Goal: Task Accomplishment & Management: Manage account settings

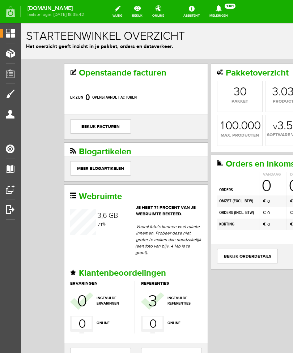
click at [13, 57] on link "Producten" at bounding box center [7, 53] width 15 height 9
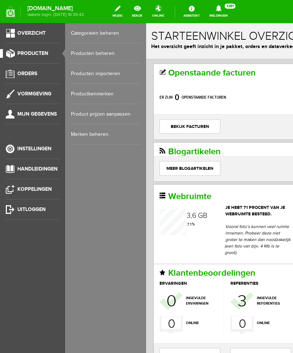
click at [111, 53] on link "Producten beheren" at bounding box center [105, 53] width 69 height 20
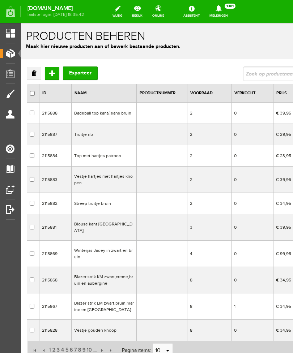
click at [115, 111] on td "Badeball top kant/jeans bruin" at bounding box center [104, 113] width 65 height 21
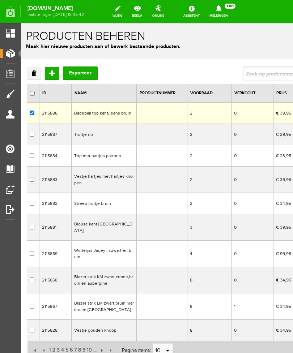
checkbox input "true"
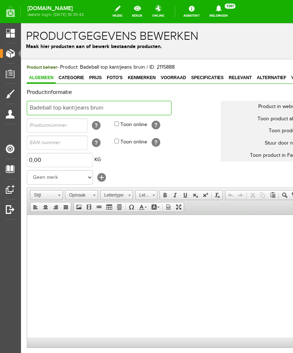
click at [42, 108] on input "Badeball top kant/jeans bruin" at bounding box center [99, 108] width 145 height 14
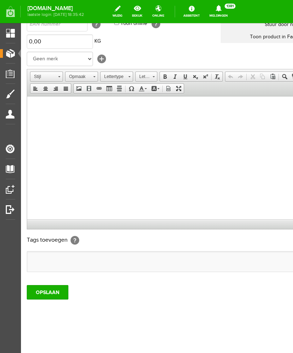
scroll to position [119, 0]
type input "Baseball top kant/jeans bruin"
click at [49, 293] on input "OPSLAAN" at bounding box center [48, 292] width 42 height 14
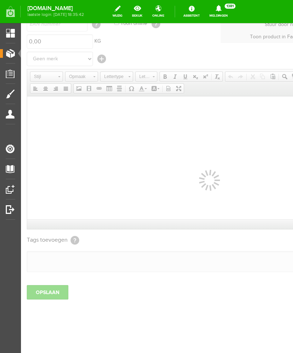
scroll to position [16, 0]
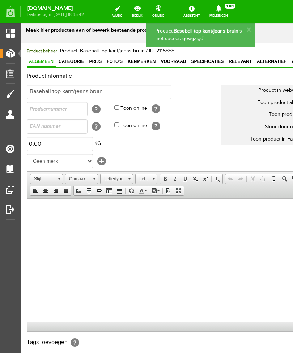
click at [14, 57] on link "Producten" at bounding box center [7, 53] width 15 height 9
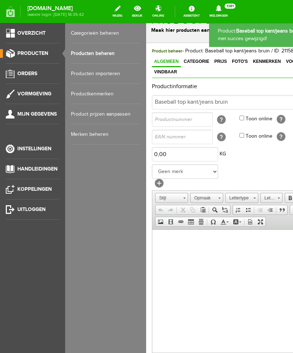
click at [113, 53] on link "Producten beheren" at bounding box center [105, 53] width 69 height 20
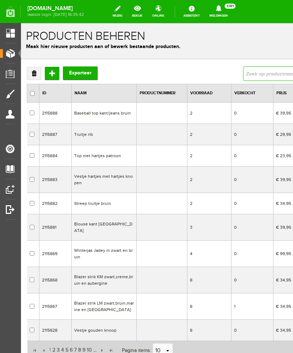
type input "basic"
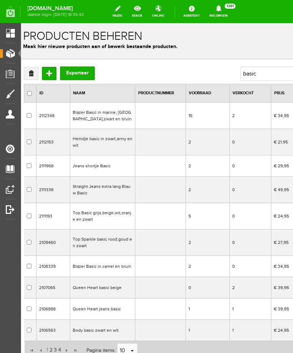
scroll to position [0, 3]
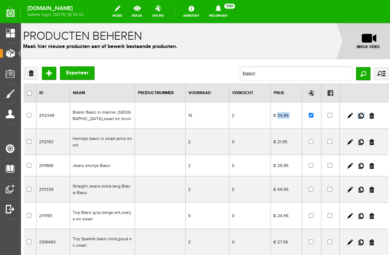
click at [292, 124] on form "x Producten beheren Maak hier nieuwe producten aan of bewerk bestaande producte…" at bounding box center [206, 218] width 377 height 391
click at [292, 115] on link at bounding box center [361, 116] width 5 height 6
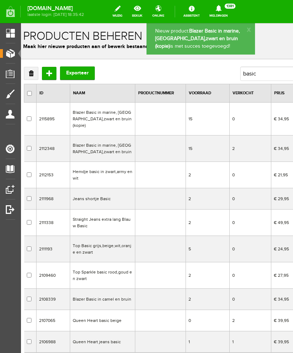
click at [31, 146] on input "checkbox" at bounding box center [29, 148] width 5 height 5
checkbox input "true"
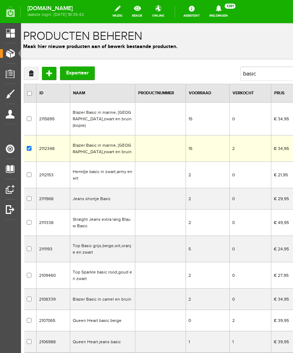
click at [36, 72] on link "Verwijderen" at bounding box center [31, 73] width 14 height 13
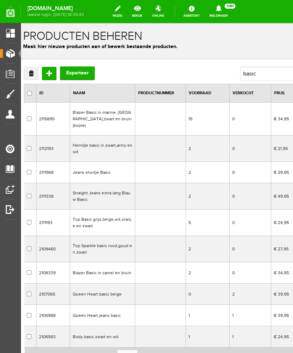
click at [31, 170] on input "checkbox" at bounding box center [29, 172] width 5 height 5
checkbox input "true"
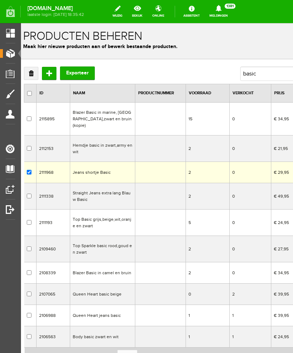
click at [31, 194] on input "checkbox" at bounding box center [29, 196] width 5 height 5
checkbox input "true"
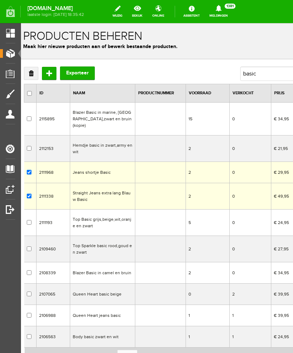
click at [33, 75] on link "Verwijderen" at bounding box center [31, 73] width 14 height 13
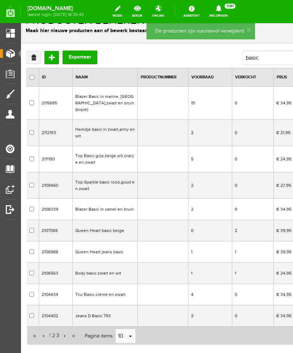
scroll to position [16, 1]
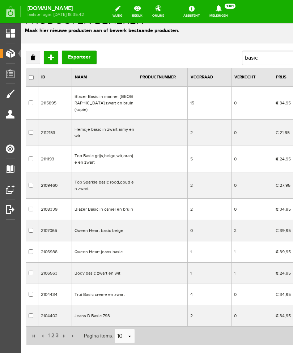
click at [33, 313] on input "checkbox" at bounding box center [31, 315] width 5 height 5
checkbox input "true"
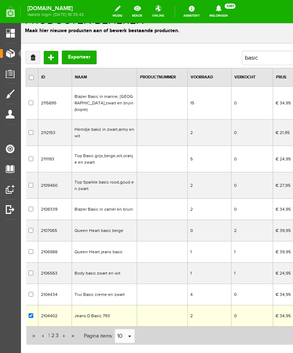
click at [33, 292] on input "checkbox" at bounding box center [31, 294] width 5 height 5
checkbox input "true"
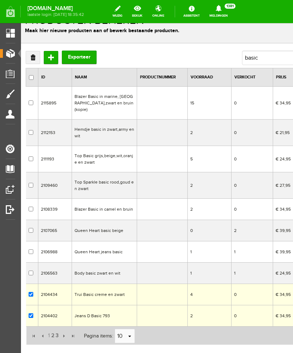
click at [33, 271] on input "checkbox" at bounding box center [31, 273] width 5 height 5
checkbox input "true"
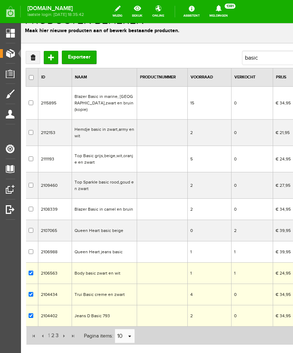
click at [33, 249] on input "checkbox" at bounding box center [31, 251] width 5 height 5
checkbox input "true"
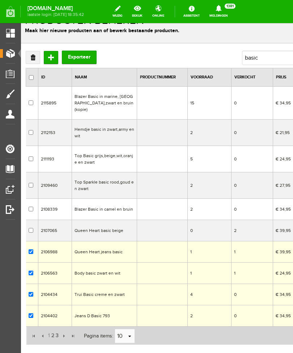
click at [36, 60] on link "Verwijderen" at bounding box center [33, 57] width 14 height 13
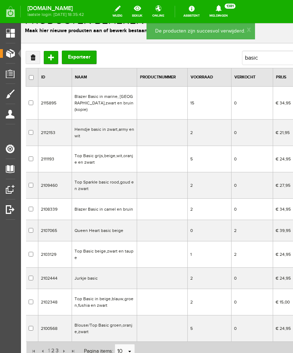
click at [31, 326] on input "checkbox" at bounding box center [31, 328] width 5 height 5
checkbox input "true"
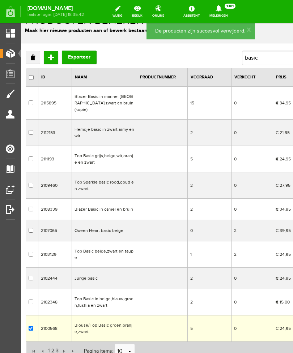
click at [31, 300] on input "checkbox" at bounding box center [31, 302] width 5 height 5
checkbox input "true"
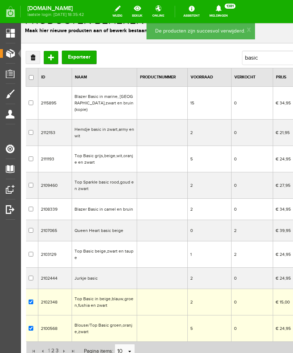
click at [33, 276] on input "checkbox" at bounding box center [31, 278] width 5 height 5
checkbox input "true"
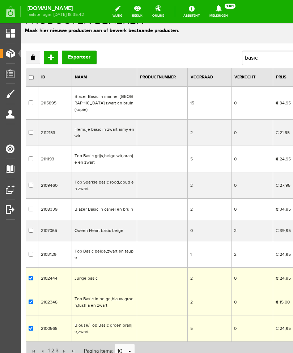
click at [33, 252] on input "checkbox" at bounding box center [31, 254] width 5 height 5
checkbox input "true"
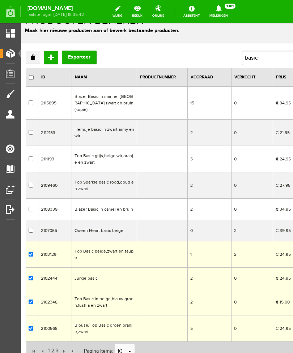
click at [36, 59] on link "Verwijderen" at bounding box center [33, 57] width 14 height 13
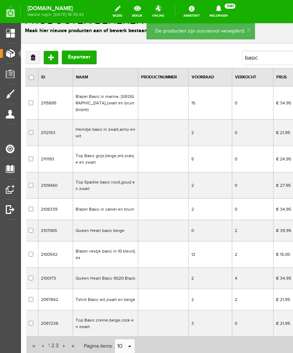
click at [33, 321] on input "checkbox" at bounding box center [31, 323] width 5 height 5
checkbox input "true"
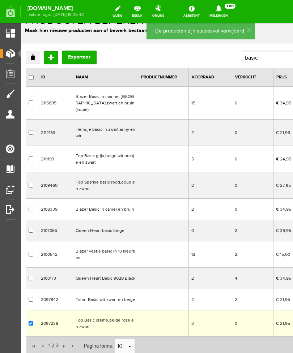
click at [33, 297] on input "checkbox" at bounding box center [31, 299] width 5 height 5
checkbox input "true"
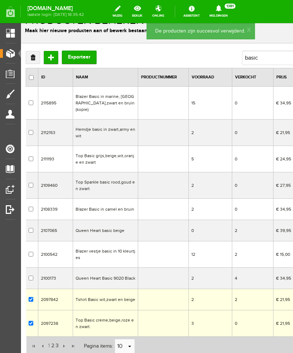
click at [33, 276] on input "checkbox" at bounding box center [31, 278] width 5 height 5
checkbox input "true"
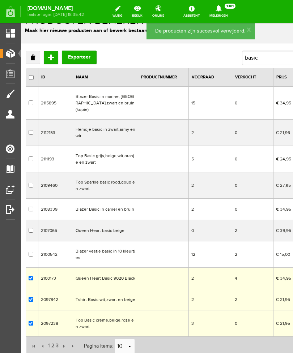
click at [33, 252] on input "checkbox" at bounding box center [31, 254] width 5 height 5
checkbox input "true"
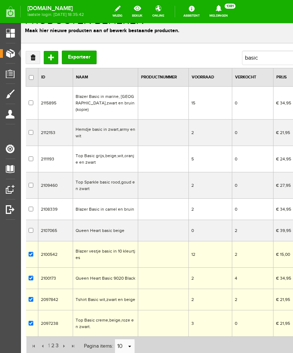
click at [34, 60] on link "Verwijderen" at bounding box center [33, 57] width 14 height 13
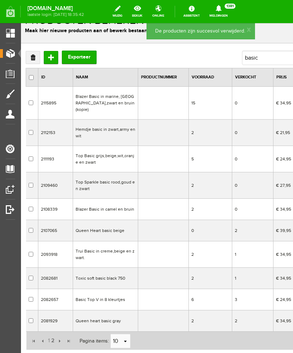
click at [34, 314] on td at bounding box center [32, 320] width 12 height 21
checkbox input "true"
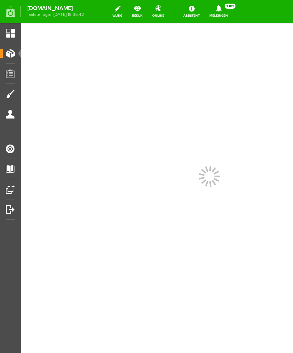
click at [31, 295] on div at bounding box center [209, 188] width 377 height 330
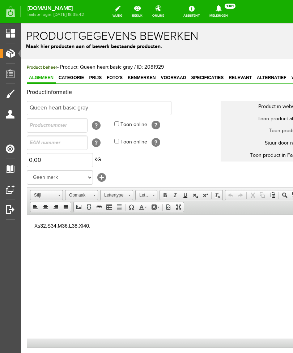
click at [12, 56] on span "Producten" at bounding box center [18, 53] width 31 height 6
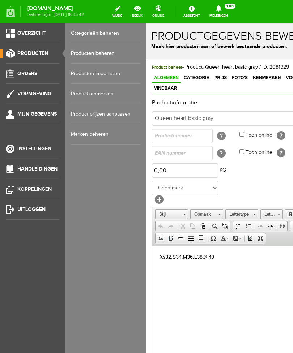
click at [110, 55] on link "Producten beheren" at bounding box center [105, 53] width 69 height 20
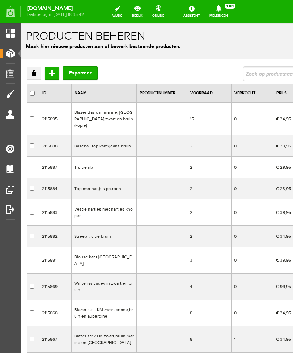
scroll to position [0, 0]
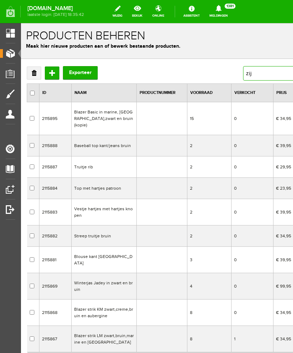
type input "zij-"
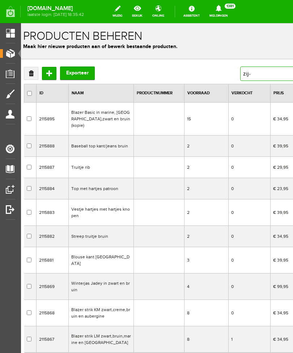
scroll to position [0, 3]
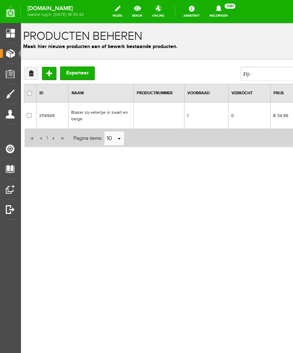
checkbox input "false"
click at [13, 55] on span "Producten" at bounding box center [18, 53] width 31 height 6
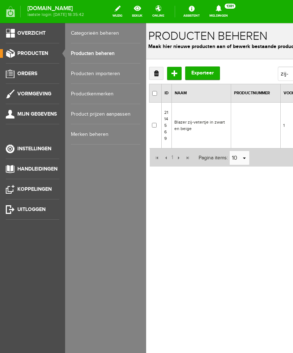
click at [117, 59] on link "Producten beheren" at bounding box center [105, 53] width 69 height 20
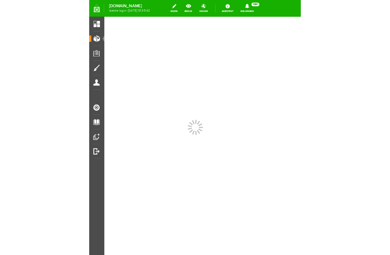
scroll to position [0, 0]
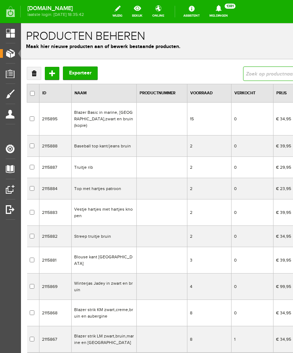
type input "korte mouw"
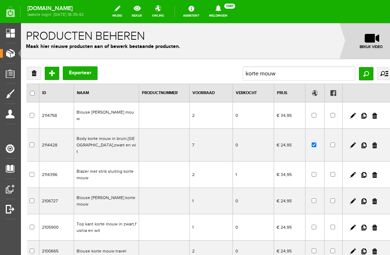
click at [292, 143] on link at bounding box center [364, 146] width 5 height 6
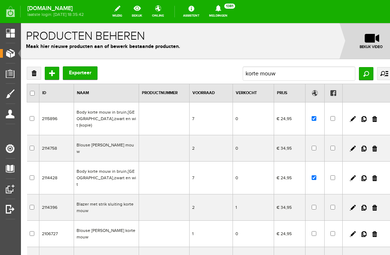
click at [292, 176] on link at bounding box center [375, 179] width 5 height 6
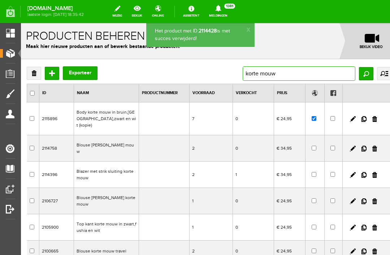
click at [263, 80] on input "korte mouw" at bounding box center [299, 73] width 113 height 14
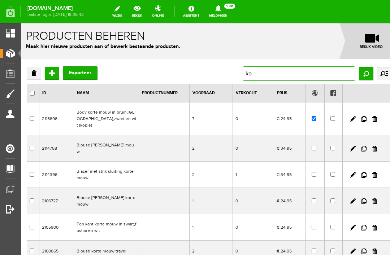
type input "k"
type input "qh"
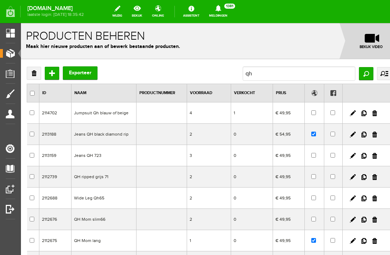
click at [292, 136] on input "checkbox" at bounding box center [313, 134] width 5 height 5
checkbox input "false"
click at [270, 75] on input "qh" at bounding box center [299, 73] width 113 height 14
type input "q"
type input "luxe"
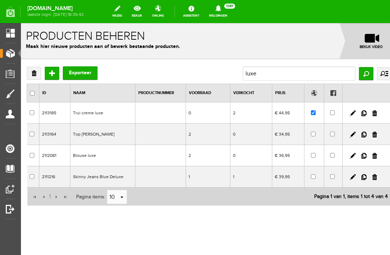
click at [292, 115] on input "checkbox" at bounding box center [313, 113] width 5 height 5
checkbox input "false"
click at [34, 177] on input "checkbox" at bounding box center [32, 177] width 5 height 5
checkbox input "true"
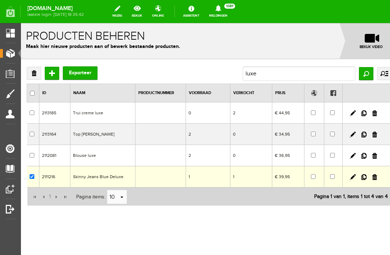
click at [34, 157] on input "checkbox" at bounding box center [32, 155] width 5 height 5
checkbox input "true"
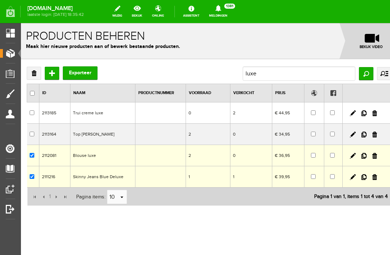
click at [34, 135] on input "checkbox" at bounding box center [32, 134] width 5 height 5
checkbox input "true"
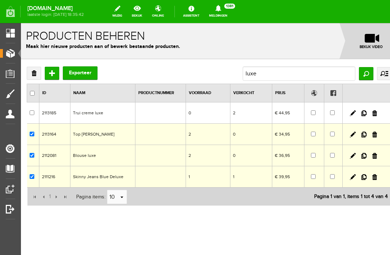
click at [34, 115] on input "checkbox" at bounding box center [32, 113] width 5 height 5
checkbox input "true"
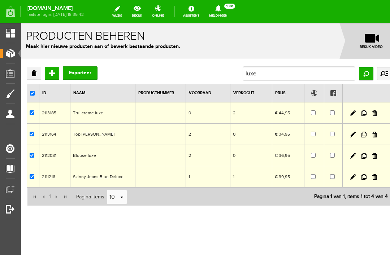
click at [36, 76] on link "Verwijderen" at bounding box center [34, 73] width 14 height 13
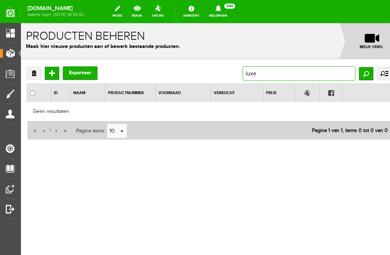
click at [252, 77] on input "luxe" at bounding box center [299, 73] width 113 height 14
click at [285, 72] on input "luxe" at bounding box center [299, 73] width 113 height 14
type input "l"
type input "jeans jurk zw"
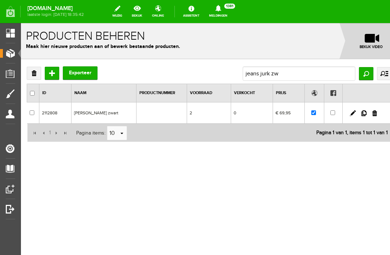
click at [292, 115] on input "checkbox" at bounding box center [313, 113] width 5 height 5
checkbox input "false"
click at [253, 78] on input "jeans jurk zw" at bounding box center [299, 73] width 113 height 14
type input "j"
type input "95"
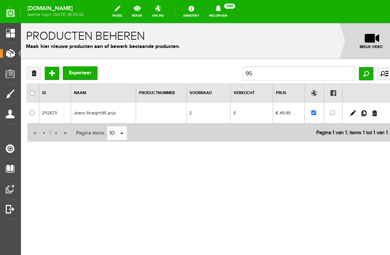
click at [292, 115] on input "checkbox" at bounding box center [313, 113] width 5 height 5
checkbox input "false"
click at [248, 79] on input "95" at bounding box center [299, 73] width 113 height 14
type input "9"
type input "ella"
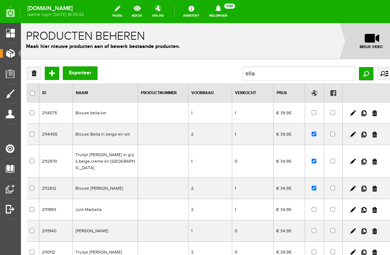
click at [292, 186] on input "checkbox" at bounding box center [314, 188] width 5 height 5
checkbox input "false"
click at [246, 78] on input "ella" at bounding box center [299, 73] width 113 height 14
type input "e"
type input "82"
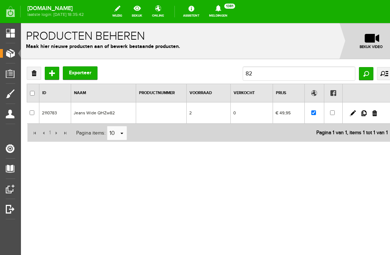
click at [292, 115] on input "checkbox" at bounding box center [313, 113] width 5 height 5
checkbox input "false"
click at [252, 75] on input "82" at bounding box center [299, 73] width 113 height 14
type input "8"
type input "vest zwart"
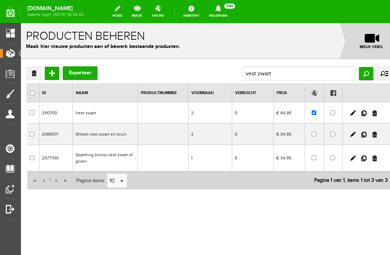
click at [292, 118] on td at bounding box center [315, 113] width 20 height 21
checkbox input "true"
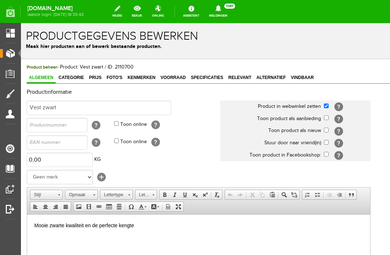
click at [292, 108] on input "checkbox" at bounding box center [326, 106] width 5 height 5
checkbox input "false"
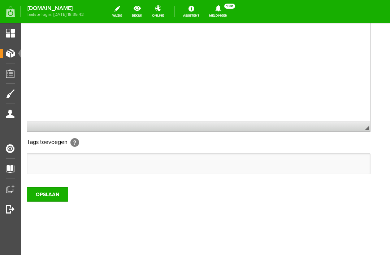
scroll to position [216, 0]
click at [52, 195] on input "OPSLAAN" at bounding box center [48, 195] width 42 height 14
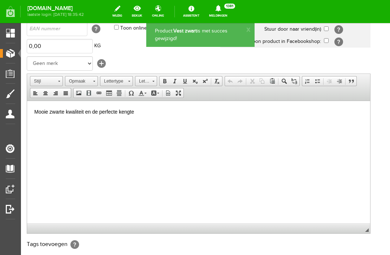
scroll to position [0, 0]
click at [15, 56] on link "Producten" at bounding box center [7, 53] width 15 height 9
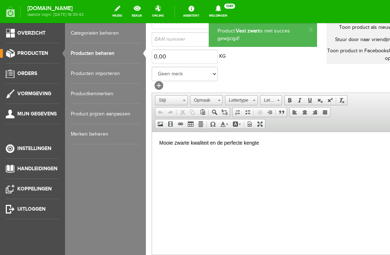
click at [112, 55] on link "Producten beheren" at bounding box center [105, 53] width 69 height 20
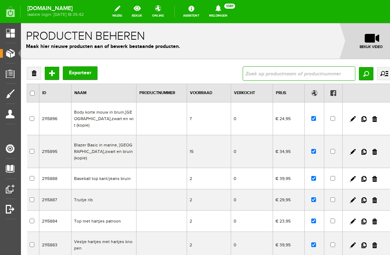
click at [257, 71] on input "text" at bounding box center [299, 73] width 113 height 14
type input "perf"
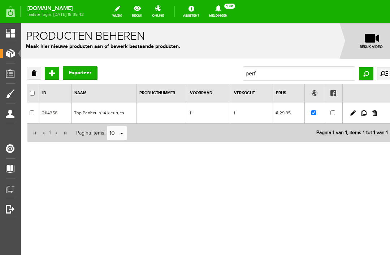
click at [292, 116] on link at bounding box center [364, 114] width 5 height 6
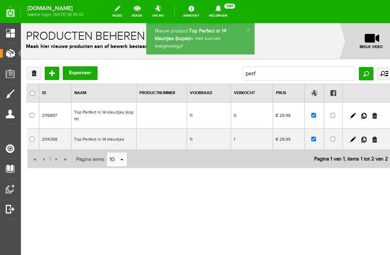
click at [292, 142] on input "checkbox" at bounding box center [313, 139] width 5 height 5
checkbox input "false"
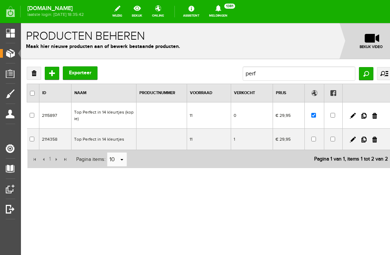
click at [39, 140] on td at bounding box center [33, 139] width 12 height 21
checkbox input "true"
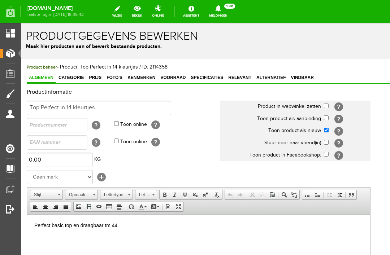
click at [292, 133] on input "checkbox" at bounding box center [326, 130] width 5 height 5
checkbox input "false"
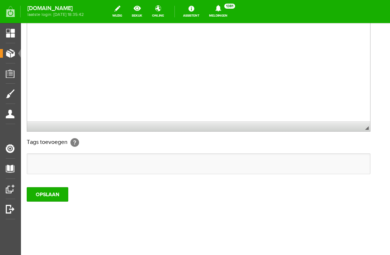
scroll to position [216, 0]
click at [52, 197] on input "OPSLAAN" at bounding box center [48, 195] width 42 height 14
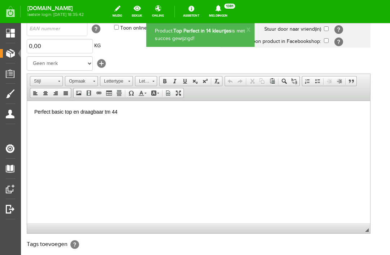
scroll to position [0, 0]
click at [8, 53] on span "Producten" at bounding box center [18, 53] width 31 height 6
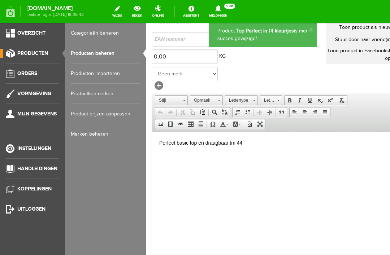
click at [114, 55] on link "Producten beheren" at bounding box center [105, 53] width 69 height 20
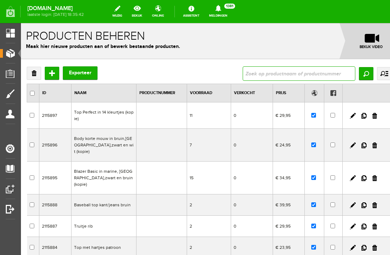
click at [245, 75] on input "text" at bounding box center [299, 73] width 113 height 14
type input "perf"
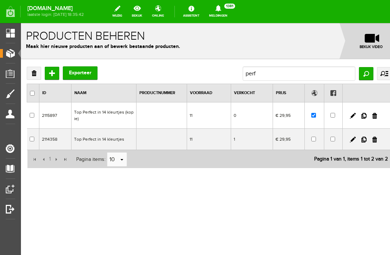
click at [292, 142] on link at bounding box center [375, 140] width 5 height 6
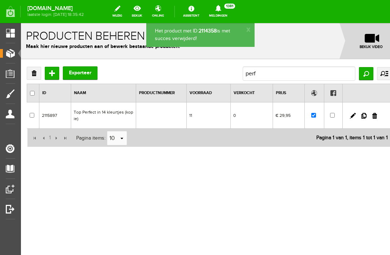
click at [231, 119] on td "0" at bounding box center [252, 116] width 42 height 26
checkbox input "true"
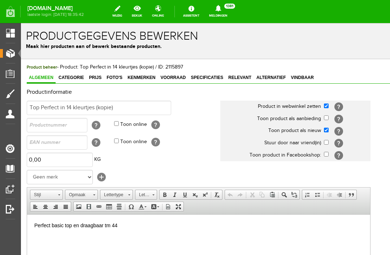
click at [292, 132] on input "checkbox" at bounding box center [326, 130] width 5 height 5
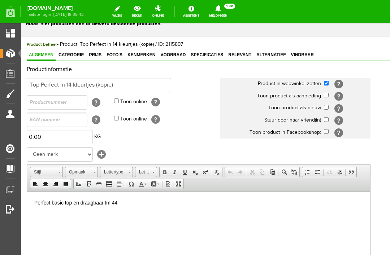
scroll to position [22, 0]
click at [292, 110] on input "checkbox" at bounding box center [326, 108] width 5 height 5
checkbox input "true"
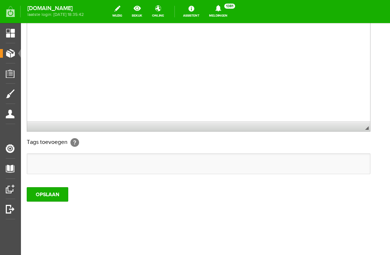
scroll to position [216, 0]
click at [57, 196] on input "OPSLAAN" at bounding box center [48, 195] width 42 height 14
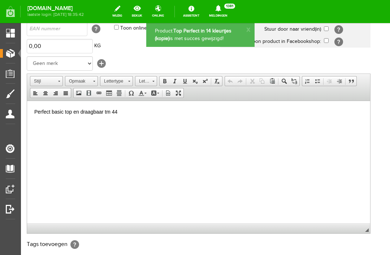
scroll to position [0, 0]
click at [14, 50] on link "Producten" at bounding box center [7, 53] width 15 height 9
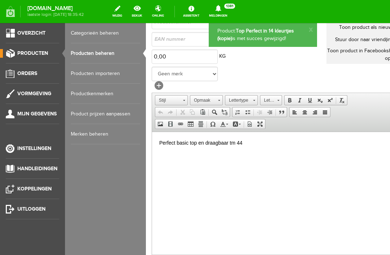
click at [115, 60] on link "Producten beheren" at bounding box center [105, 53] width 69 height 20
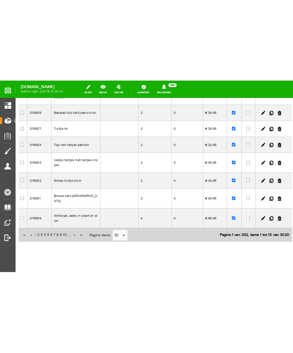
scroll to position [162, 3]
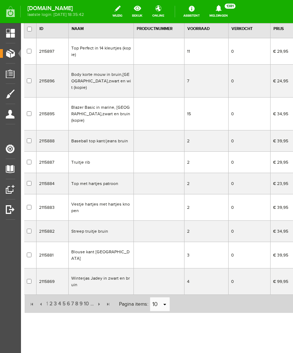
click at [160, 80] on td at bounding box center [159, 81] width 51 height 33
checkbox input "true"
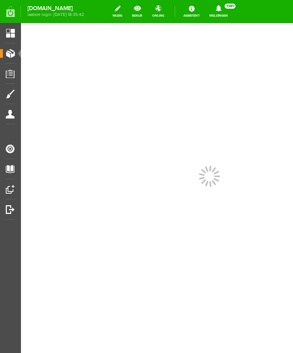
scroll to position [0, 0]
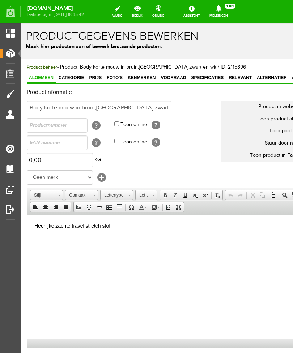
click at [116, 78] on span "Foto's" at bounding box center [114, 77] width 20 height 5
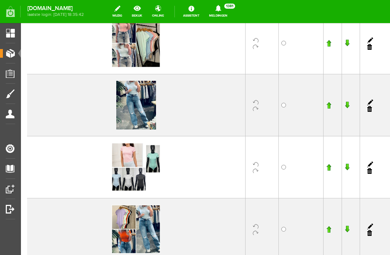
scroll to position [402, 0]
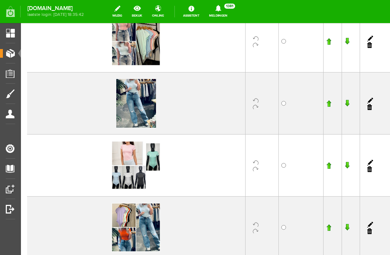
click at [292, 171] on link at bounding box center [369, 170] width 5 height 6
click at [292, 170] on link at bounding box center [369, 170] width 5 height 6
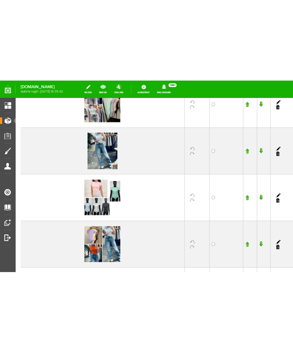
scroll to position [445, 0]
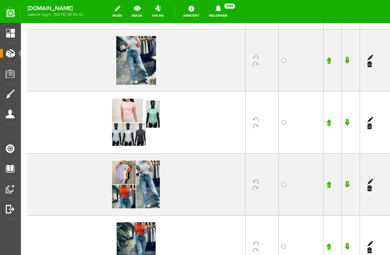
click at [292, 129] on link at bounding box center [369, 127] width 5 height 6
click at [292, 128] on link at bounding box center [369, 127] width 5 height 6
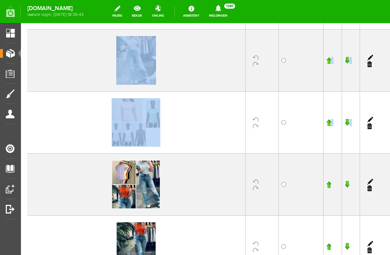
click at [292, 124] on form "x Foto's Voeg hier één of meerdere foto's van het product toe. Deze kun je verv…" at bounding box center [209, 0] width 377 height 845
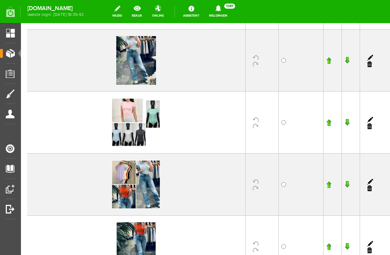
click at [292, 126] on link at bounding box center [369, 127] width 5 height 6
click at [292, 128] on link at bounding box center [369, 127] width 5 height 6
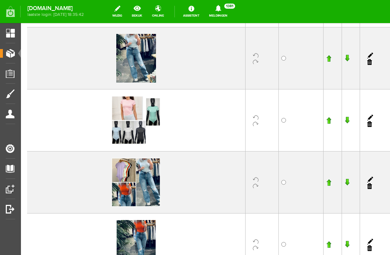
scroll to position [449, 0]
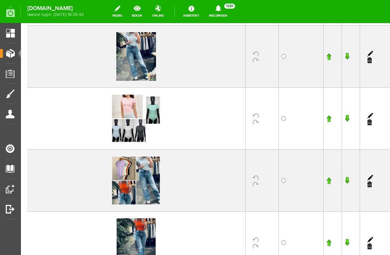
click at [292, 125] on link at bounding box center [369, 123] width 5 height 6
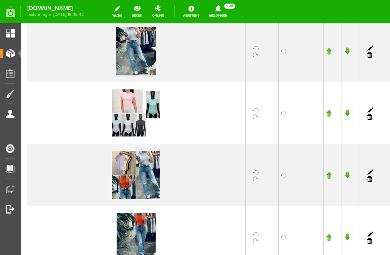
scroll to position [469, 0]
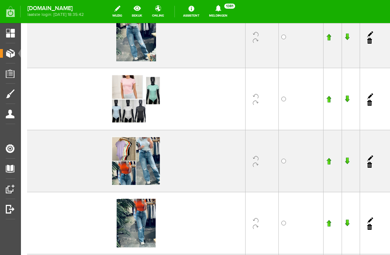
click at [292, 106] on td at bounding box center [375, 99] width 31 height 62
click at [292, 105] on link at bounding box center [369, 103] width 5 height 6
click at [292, 104] on link at bounding box center [369, 103] width 5 height 6
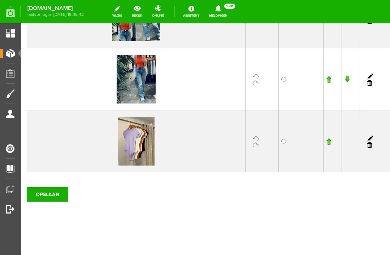
scroll to position [613, 0]
click at [292, 146] on link at bounding box center [369, 145] width 5 height 6
click at [292, 147] on link at bounding box center [369, 145] width 5 height 6
click at [292, 139] on link at bounding box center [370, 139] width 6 height 6
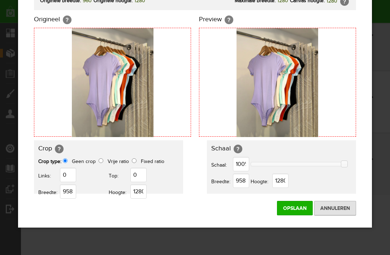
scroll to position [35, 0]
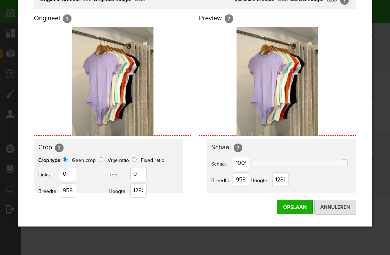
click at [292, 208] on input "Annuleren" at bounding box center [335, 207] width 42 height 14
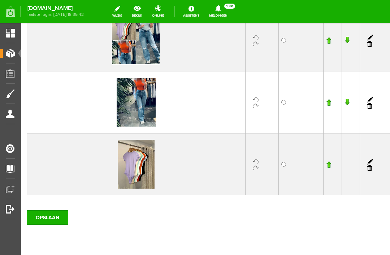
scroll to position [0, 0]
click at [292, 170] on link at bounding box center [369, 168] width 5 height 6
click at [292, 169] on link at bounding box center [369, 168] width 5 height 6
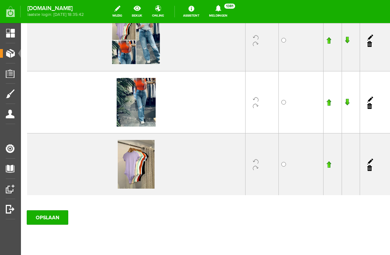
click at [292, 173] on td at bounding box center [375, 165] width 31 height 62
click at [292, 170] on link at bounding box center [369, 168] width 5 height 6
click at [292, 169] on link at bounding box center [369, 168] width 5 height 6
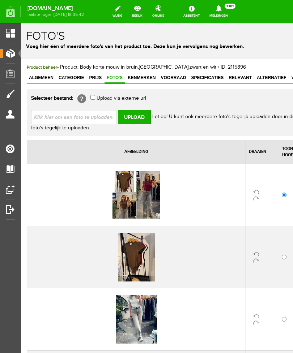
click at [13, 54] on span "Producten" at bounding box center [18, 53] width 31 height 6
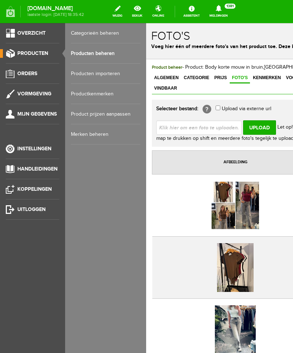
click at [106, 51] on link "Producten beheren" at bounding box center [105, 53] width 69 height 20
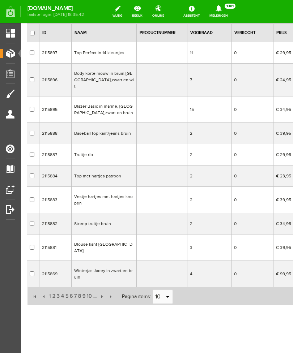
scroll to position [60, 0]
click at [93, 291] on span "10" at bounding box center [89, 296] width 7 height 14
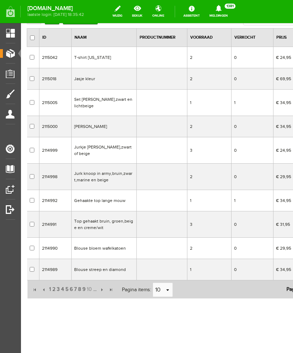
click at [114, 291] on input "button" at bounding box center [111, 290] width 8 height 8
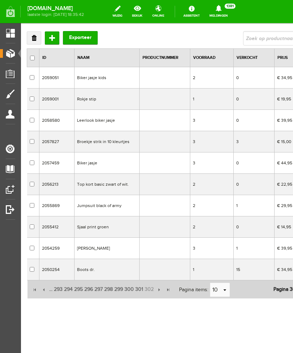
scroll to position [47, 0]
click at [35, 262] on td at bounding box center [33, 269] width 12 height 21
checkbox input "true"
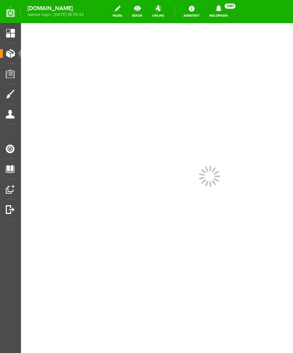
click at [34, 241] on div at bounding box center [209, 188] width 377 height 330
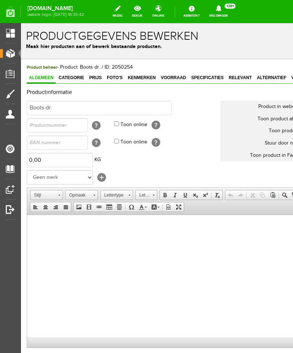
click at [13, 56] on link "Producten" at bounding box center [7, 53] width 15 height 9
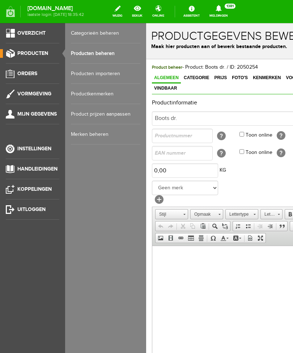
click at [113, 53] on link "Producten beheren" at bounding box center [105, 53] width 69 height 20
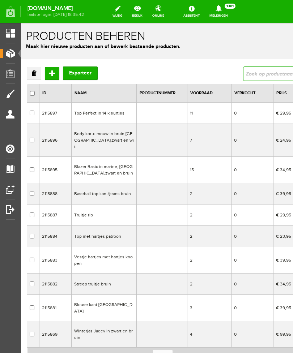
type input "boots"
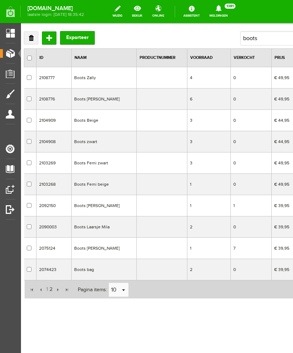
scroll to position [43, 3]
click at [31, 267] on input "checkbox" at bounding box center [29, 269] width 5 height 5
checkbox input "true"
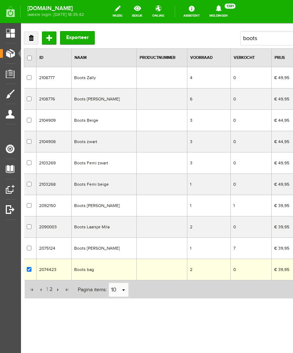
click at [31, 249] on input "checkbox" at bounding box center [29, 248] width 5 height 5
checkbox input "true"
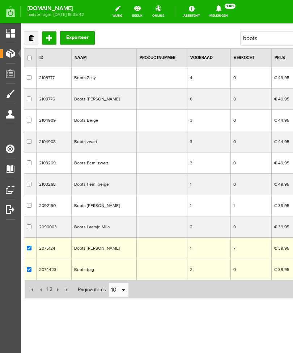
click at [31, 227] on input "checkbox" at bounding box center [29, 226] width 5 height 5
checkbox input "true"
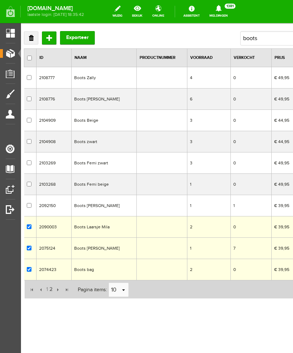
click at [30, 205] on input "checkbox" at bounding box center [29, 205] width 5 height 5
checkbox input "true"
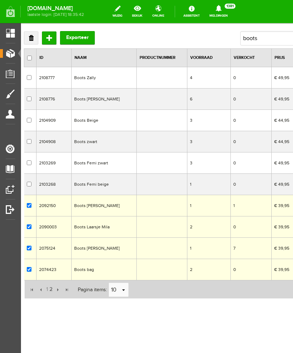
click at [30, 182] on input "checkbox" at bounding box center [29, 184] width 5 height 5
checkbox input "true"
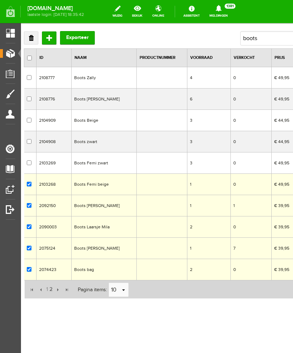
click at [31, 160] on input "checkbox" at bounding box center [29, 162] width 5 height 5
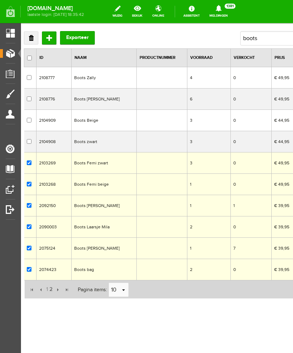
click at [35, 32] on link "Verwijderen" at bounding box center [31, 37] width 14 height 13
click at [28, 34] on link "Verwijderen" at bounding box center [31, 37] width 14 height 13
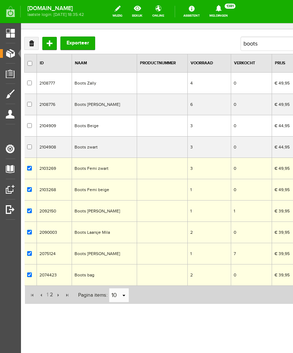
scroll to position [30, 2]
click at [38, 46] on link "Verwijderen" at bounding box center [32, 43] width 14 height 13
click at [34, 44] on link "Verwijderen" at bounding box center [32, 43] width 14 height 13
click at [36, 43] on link "Verwijderen" at bounding box center [32, 43] width 14 height 13
click at [34, 43] on link "Verwijderen" at bounding box center [32, 43] width 14 height 13
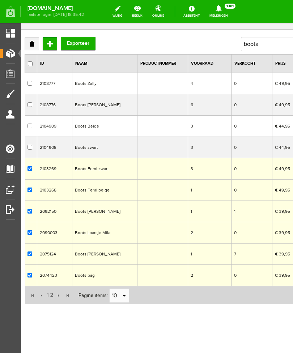
click at [31, 171] on input "checkbox" at bounding box center [29, 168] width 5 height 5
checkbox input "false"
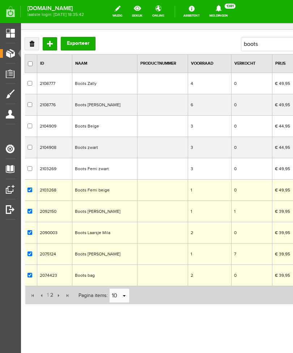
click at [33, 192] on td at bounding box center [31, 190] width 12 height 21
checkbox input "true"
checkbox input "false"
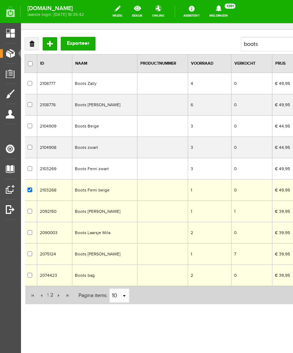
checkbox input "false"
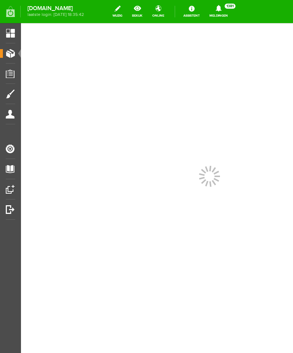
scroll to position [0, 0]
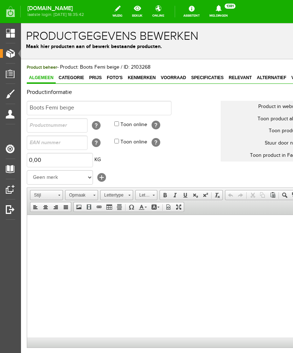
click at [13, 55] on span "Producten" at bounding box center [18, 53] width 31 height 6
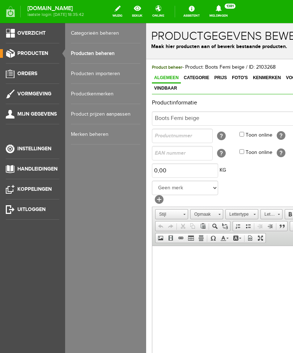
click at [116, 53] on link "Producten beheren" at bounding box center [105, 53] width 69 height 20
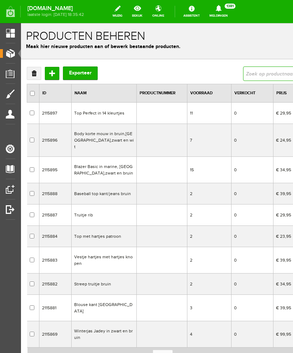
type input "boots"
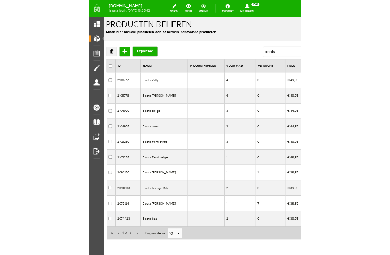
scroll to position [1, 3]
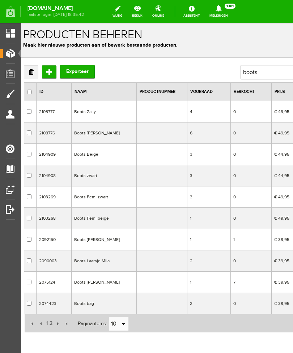
click at [31, 306] on input "checkbox" at bounding box center [29, 303] width 5 height 5
checkbox input "true"
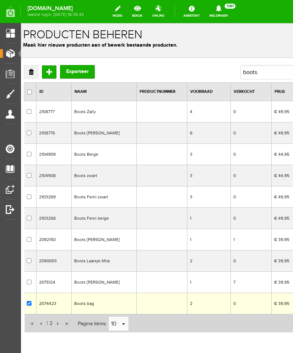
click at [31, 284] on input "checkbox" at bounding box center [29, 282] width 5 height 5
checkbox input "true"
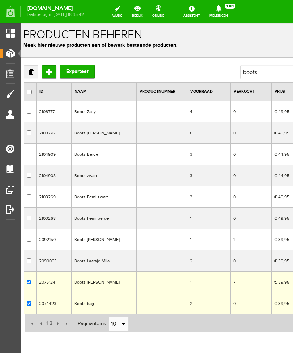
click at [31, 263] on input "checkbox" at bounding box center [29, 260] width 5 height 5
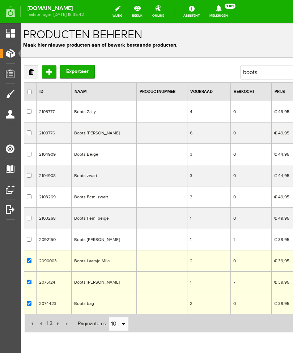
click at [33, 74] on link "Verwijderen" at bounding box center [31, 71] width 14 height 13
click at [30, 73] on link "Verwijderen" at bounding box center [31, 71] width 14 height 13
click at [33, 73] on link "Verwijderen" at bounding box center [31, 71] width 14 height 13
click at [31, 263] on input "checkbox" at bounding box center [29, 260] width 5 height 5
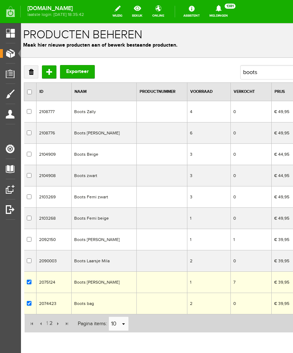
click at [35, 74] on link "Verwijderen" at bounding box center [31, 71] width 14 height 13
click at [34, 73] on link "Verwijderen" at bounding box center [31, 71] width 14 height 13
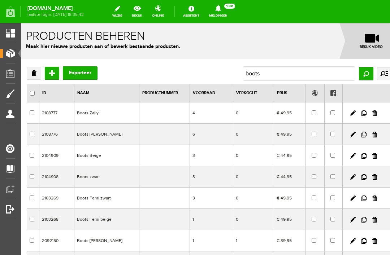
scroll to position [0, 0]
click at [35, 76] on link "Verwijderen" at bounding box center [34, 73] width 14 height 13
click at [34, 75] on link "Verwijderen" at bounding box center [34, 73] width 14 height 13
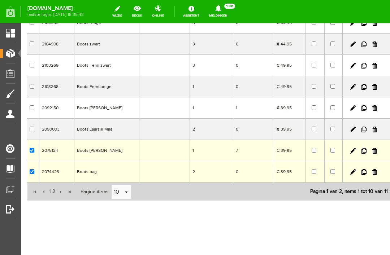
scroll to position [140, 0]
click at [292, 128] on td at bounding box center [367, 129] width 49 height 21
checkbox input "true"
checkbox input "false"
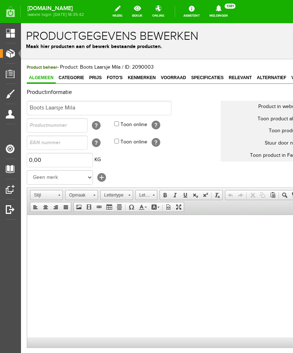
click at [14, 56] on link "Producten" at bounding box center [7, 53] width 15 height 9
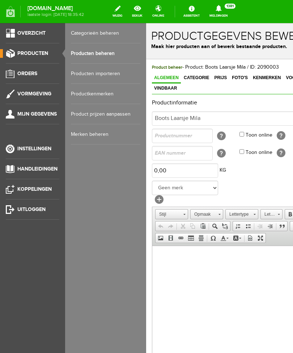
click at [112, 55] on link "Producten beheren" at bounding box center [105, 53] width 69 height 20
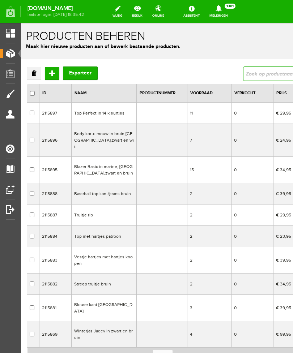
type input "boots"
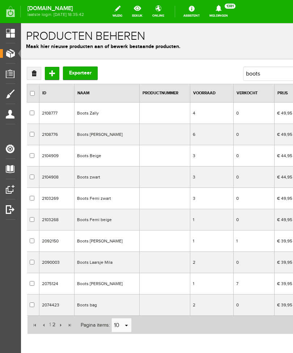
click at [34, 136] on input "checkbox" at bounding box center [32, 134] width 5 height 5
checkbox input "true"
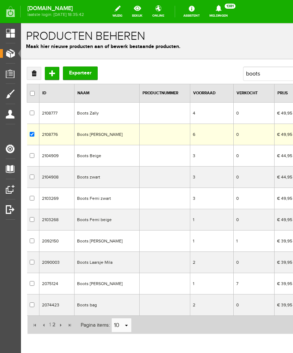
click at [37, 76] on link "Verwijderen" at bounding box center [34, 73] width 14 height 13
click at [36, 74] on link "Verwijderen" at bounding box center [34, 73] width 14 height 13
click at [36, 72] on link "Verwijderen" at bounding box center [34, 73] width 14 height 13
click at [35, 74] on link "Verwijderen" at bounding box center [34, 73] width 14 height 13
click at [34, 113] on input "checkbox" at bounding box center [32, 113] width 5 height 5
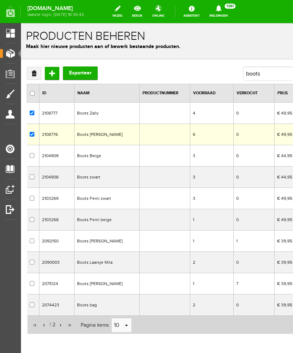
checkbox input "true"
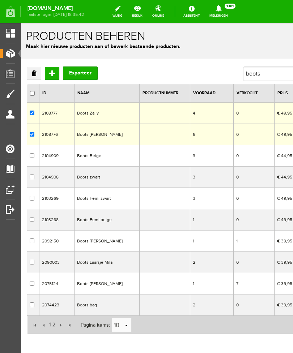
click at [36, 72] on link "Verwijderen" at bounding box center [34, 73] width 14 height 13
click at [36, 75] on link "Verwijderen" at bounding box center [34, 73] width 14 height 13
click at [35, 74] on link "Verwijderen" at bounding box center [34, 73] width 14 height 13
click at [37, 72] on link "Verwijderen" at bounding box center [34, 73] width 14 height 13
click at [38, 74] on link "Verwijderen" at bounding box center [34, 73] width 14 height 13
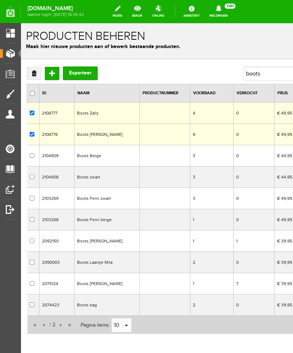
click at [35, 78] on link "Verwijderen" at bounding box center [34, 73] width 14 height 13
click at [36, 76] on link "Verwijderen" at bounding box center [34, 73] width 14 height 13
click at [35, 77] on link "Verwijderen" at bounding box center [34, 73] width 14 height 13
click at [38, 73] on link "Verwijderen" at bounding box center [34, 73] width 14 height 13
click at [35, 75] on link "Verwijderen" at bounding box center [34, 73] width 14 height 13
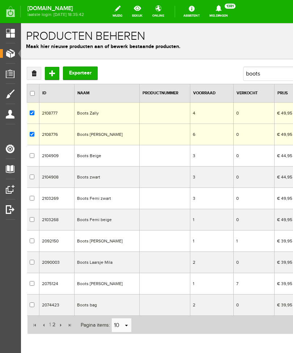
click at [36, 74] on link "Verwijderen" at bounding box center [34, 73] width 14 height 13
click at [35, 74] on link "Verwijderen" at bounding box center [34, 73] width 14 height 13
click at [35, 78] on link "Verwijderen" at bounding box center [34, 73] width 14 height 13
click at [36, 74] on link "Verwijderen" at bounding box center [34, 73] width 14 height 13
click at [33, 137] on input "checkbox" at bounding box center [32, 134] width 5 height 5
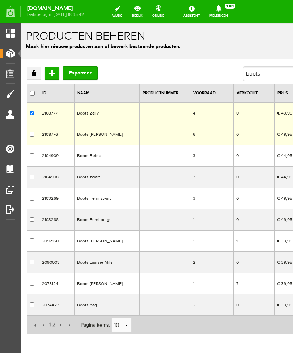
checkbox input "false"
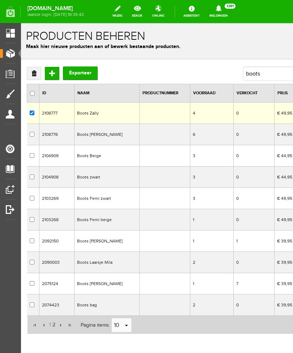
click at [35, 77] on link "Verwijderen" at bounding box center [34, 73] width 14 height 13
click at [33, 158] on input "checkbox" at bounding box center [32, 155] width 5 height 5
checkbox input "true"
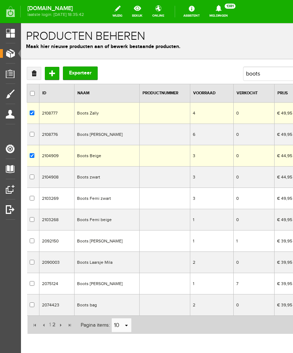
click at [35, 74] on link "Verwijderen" at bounding box center [34, 73] width 14 height 13
click at [33, 73] on link "Verwijderen" at bounding box center [34, 73] width 14 height 13
click at [39, 74] on link "Verwijderen" at bounding box center [34, 73] width 14 height 13
click at [36, 74] on link "Verwijderen" at bounding box center [34, 73] width 14 height 13
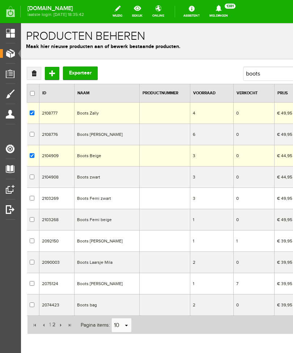
click at [38, 73] on link "Verwijderen" at bounding box center [34, 73] width 14 height 13
click at [40, 70] on link "Verwijderen" at bounding box center [34, 73] width 14 height 13
click at [39, 68] on link "Verwijderen" at bounding box center [34, 73] width 14 height 13
click at [35, 77] on link "Verwijderen" at bounding box center [34, 73] width 14 height 13
click at [38, 74] on link "Verwijderen" at bounding box center [34, 73] width 14 height 13
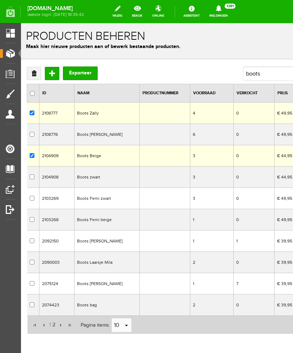
click at [36, 76] on link "Verwijderen" at bounding box center [34, 73] width 14 height 13
click at [37, 76] on link "Verwijderen" at bounding box center [34, 73] width 14 height 13
click at [37, 72] on link "Verwijderen" at bounding box center [34, 73] width 14 height 13
click at [35, 75] on link "Verwijderen" at bounding box center [34, 73] width 14 height 13
click at [34, 115] on input "checkbox" at bounding box center [32, 113] width 5 height 5
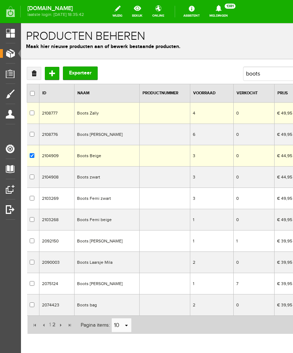
checkbox input "false"
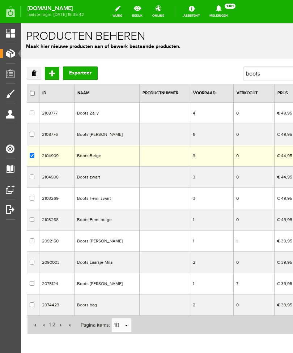
click at [33, 74] on link "Verwijderen" at bounding box center [34, 73] width 14 height 13
click at [34, 78] on link "Verwijderen" at bounding box center [34, 73] width 14 height 13
click at [34, 201] on input "checkbox" at bounding box center [32, 198] width 5 height 5
checkbox input "true"
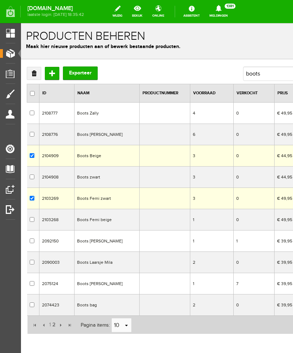
click at [37, 73] on link "Verwijderen" at bounding box center [34, 73] width 14 height 13
click at [36, 73] on link "Verwijderen" at bounding box center [34, 73] width 14 height 13
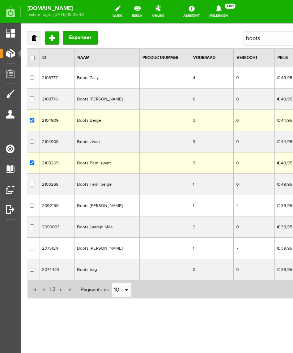
scroll to position [43, 0]
click at [36, 31] on link "Verwijderen" at bounding box center [34, 37] width 14 height 13
click at [36, 34] on link "Verwijderen" at bounding box center [34, 37] width 14 height 13
click at [36, 32] on link "Verwijderen" at bounding box center [34, 37] width 14 height 13
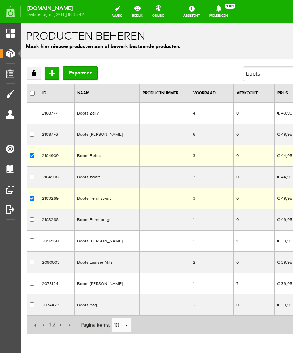
scroll to position [0, 0]
click at [37, 75] on link "Verwijderen" at bounding box center [34, 73] width 14 height 13
click at [38, 77] on link "Verwijderen" at bounding box center [34, 73] width 14 height 13
click at [37, 77] on link "Verwijderen" at bounding box center [34, 73] width 14 height 13
click at [39, 76] on link "Verwijderen" at bounding box center [34, 73] width 14 height 13
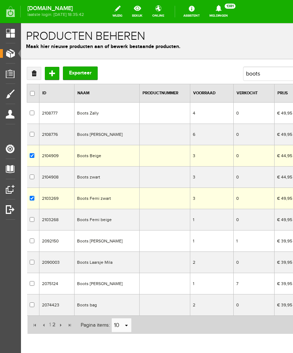
click at [37, 78] on link "Verwijderen" at bounding box center [34, 73] width 14 height 13
click at [38, 76] on link "Verwijderen" at bounding box center [34, 73] width 14 height 13
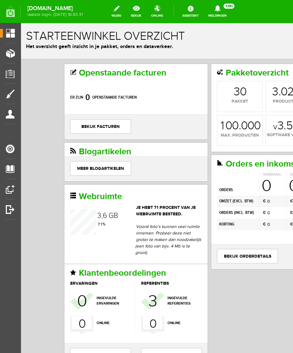
click at [14, 57] on link "Producten" at bounding box center [7, 53] width 15 height 9
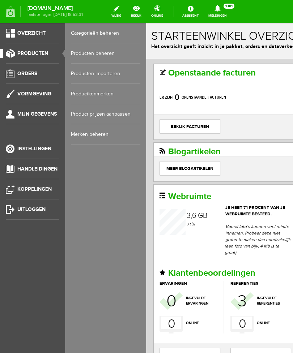
click at [114, 52] on link "Producten beheren" at bounding box center [105, 53] width 69 height 20
